Goal: Check status: Check status

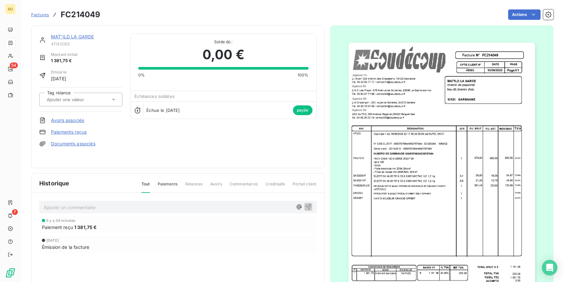
click at [45, 15] on span "Factures" at bounding box center [40, 14] width 18 height 5
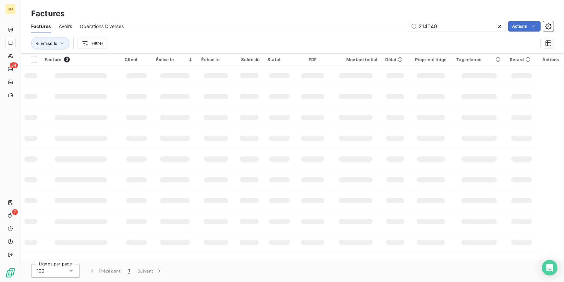
drag, startPoint x: 436, startPoint y: 25, endPoint x: 493, endPoint y: 14, distance: 57.3
click at [457, 25] on input "214049" at bounding box center [457, 26] width 97 height 10
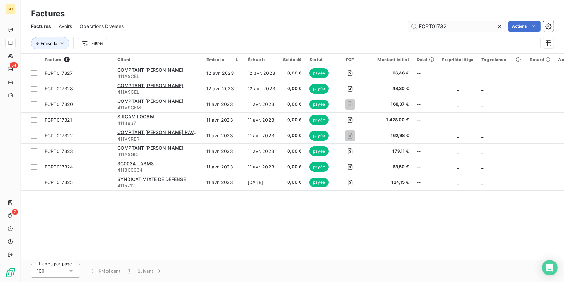
click at [436, 23] on input "FCPT01732" at bounding box center [457, 26] width 97 height 10
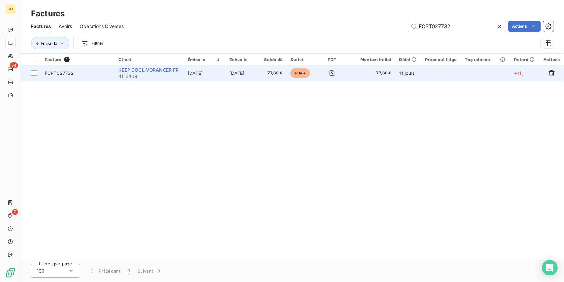
type input "FCPT027732"
click at [147, 70] on span "KEEP COOL-VORANGER FR" at bounding box center [149, 70] width 60 height 6
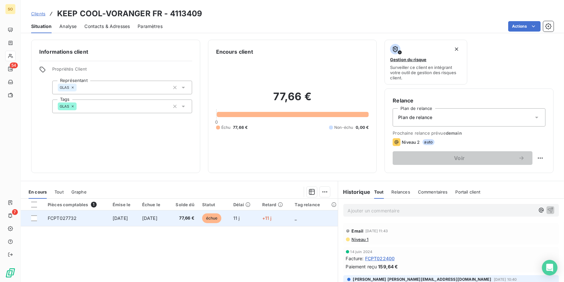
click at [222, 220] on span "échue" at bounding box center [211, 218] width 19 height 10
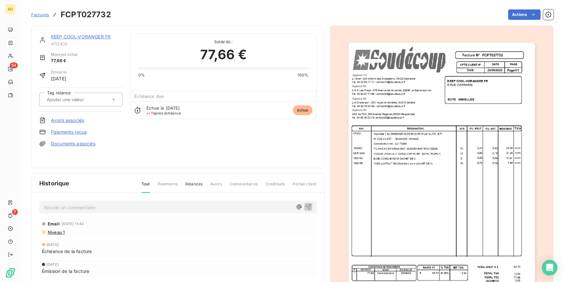
click at [89, 37] on link "KEEP COOL-VORANGER FR" at bounding box center [81, 37] width 60 height 6
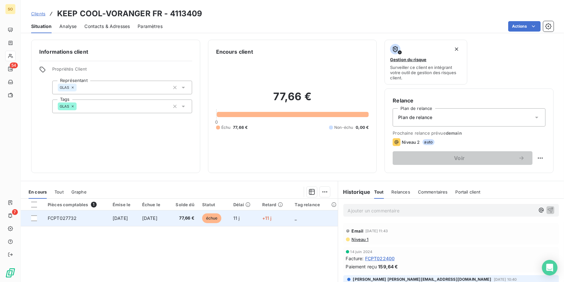
click at [220, 215] on span "échue" at bounding box center [211, 218] width 19 height 10
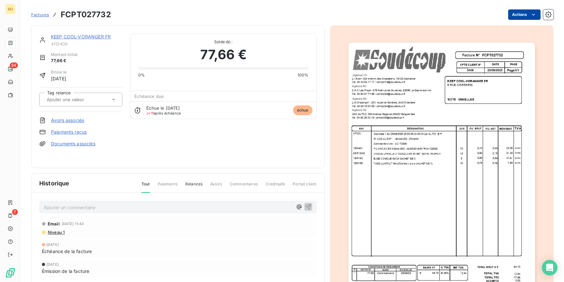
click at [510, 13] on html "SO 54 7 Factures FCPT027732 Actions KEEP COOL-VORANGER FR 4113409 Montant initi…" at bounding box center [282, 141] width 564 height 282
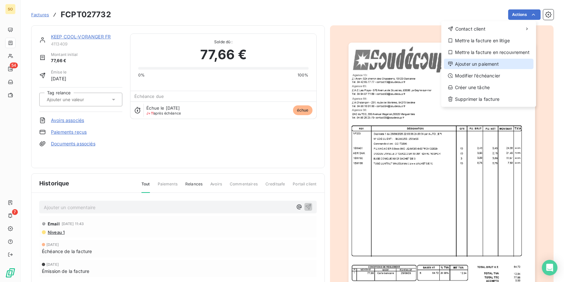
click at [478, 62] on div "Ajouter un paiement" at bounding box center [489, 64] width 90 height 10
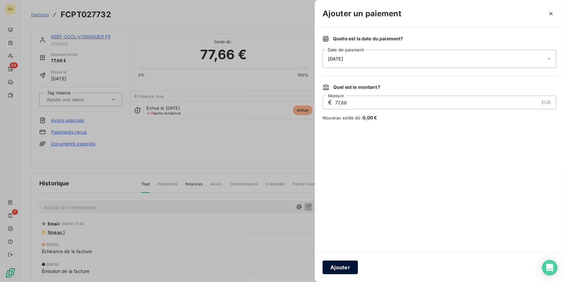
click at [342, 270] on button "Ajouter" at bounding box center [340, 267] width 35 height 14
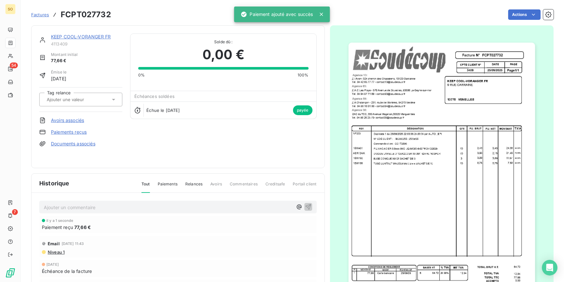
click at [88, 34] on link "KEEP COOL-VORANGER FR" at bounding box center [81, 37] width 60 height 6
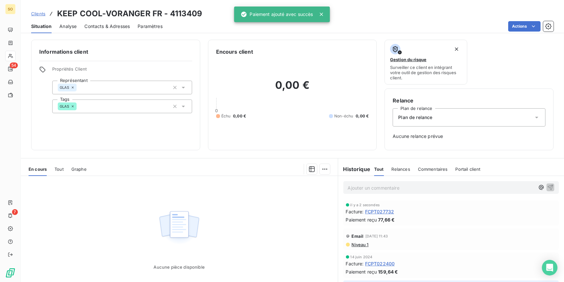
click at [383, 191] on p "Ajouter un commentaire ﻿" at bounding box center [441, 187] width 187 height 8
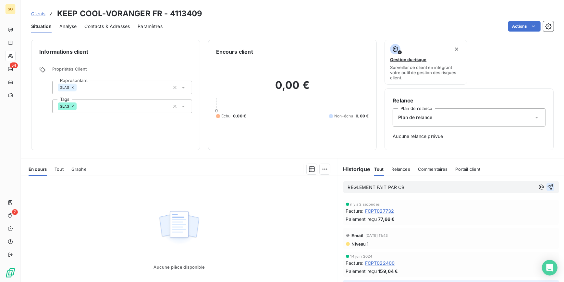
click at [548, 188] on icon "button" at bounding box center [551, 186] width 6 height 6
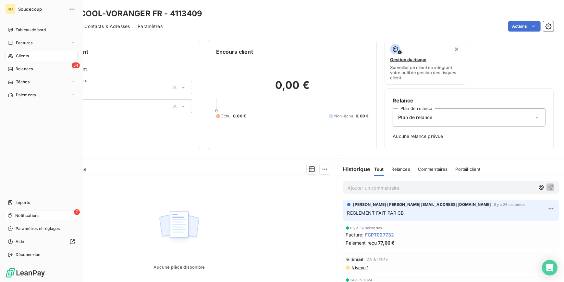
click at [19, 212] on span "Notifications" at bounding box center [27, 215] width 24 height 6
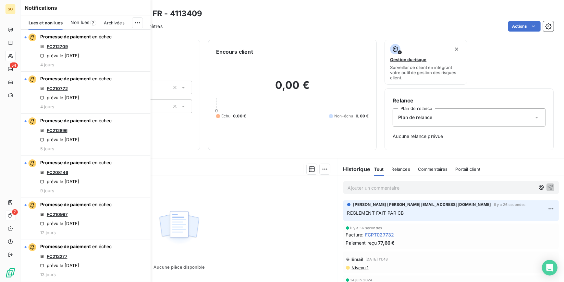
click at [219, 144] on div "Encours client 0,00 € 0 Échu 0,00 € Non-échu 0,00 €" at bounding box center [292, 95] width 169 height 110
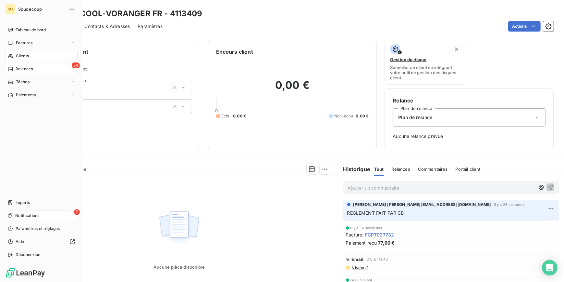
click at [31, 68] on span "Relances" at bounding box center [24, 69] width 17 height 6
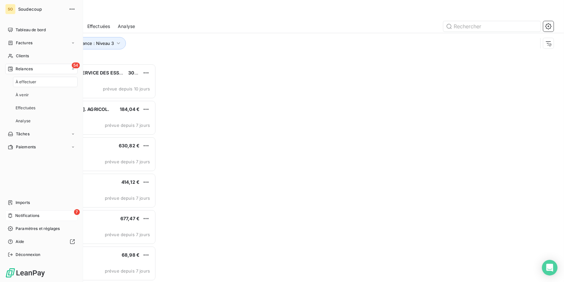
scroll to position [214, 120]
